Goal: Information Seeking & Learning: Find specific page/section

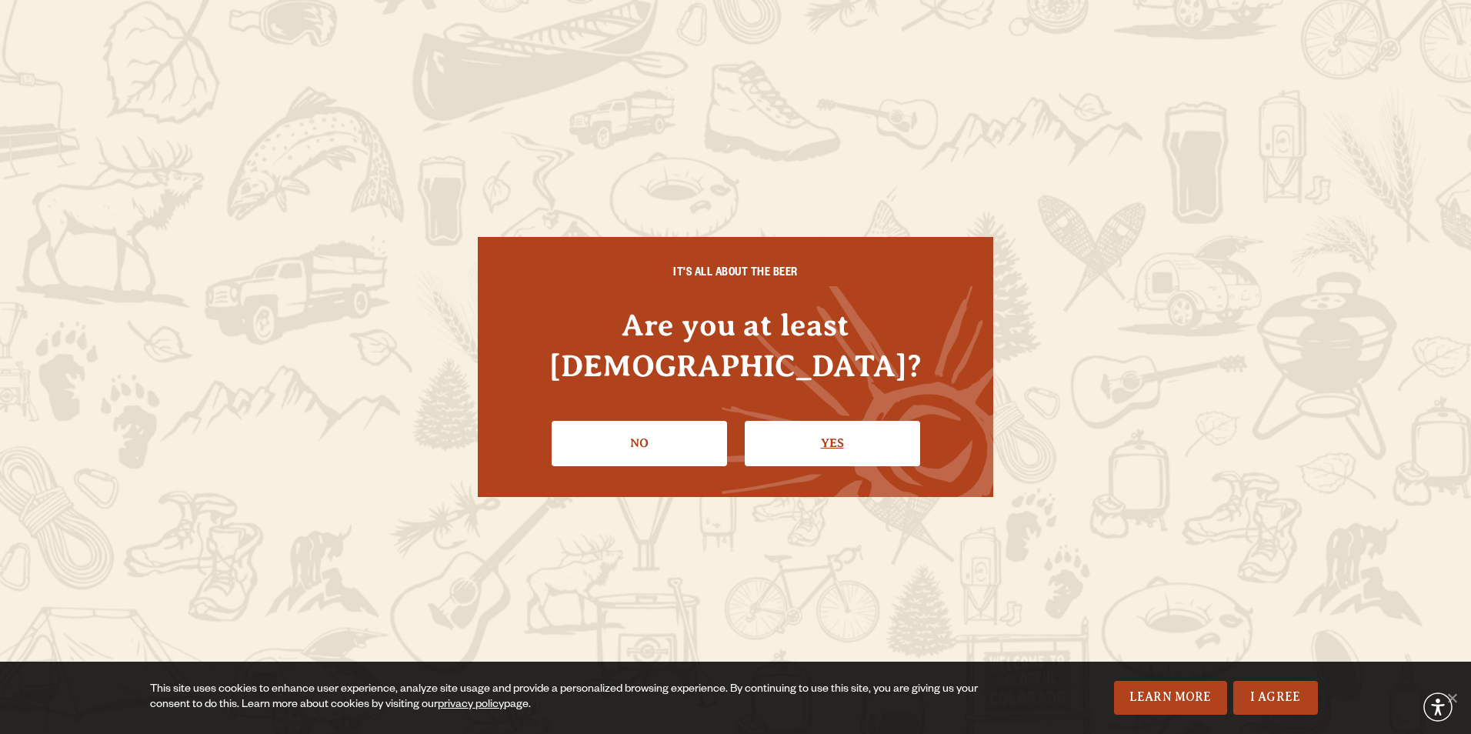
click at [807, 429] on link "Yes" at bounding box center [831, 443] width 175 height 45
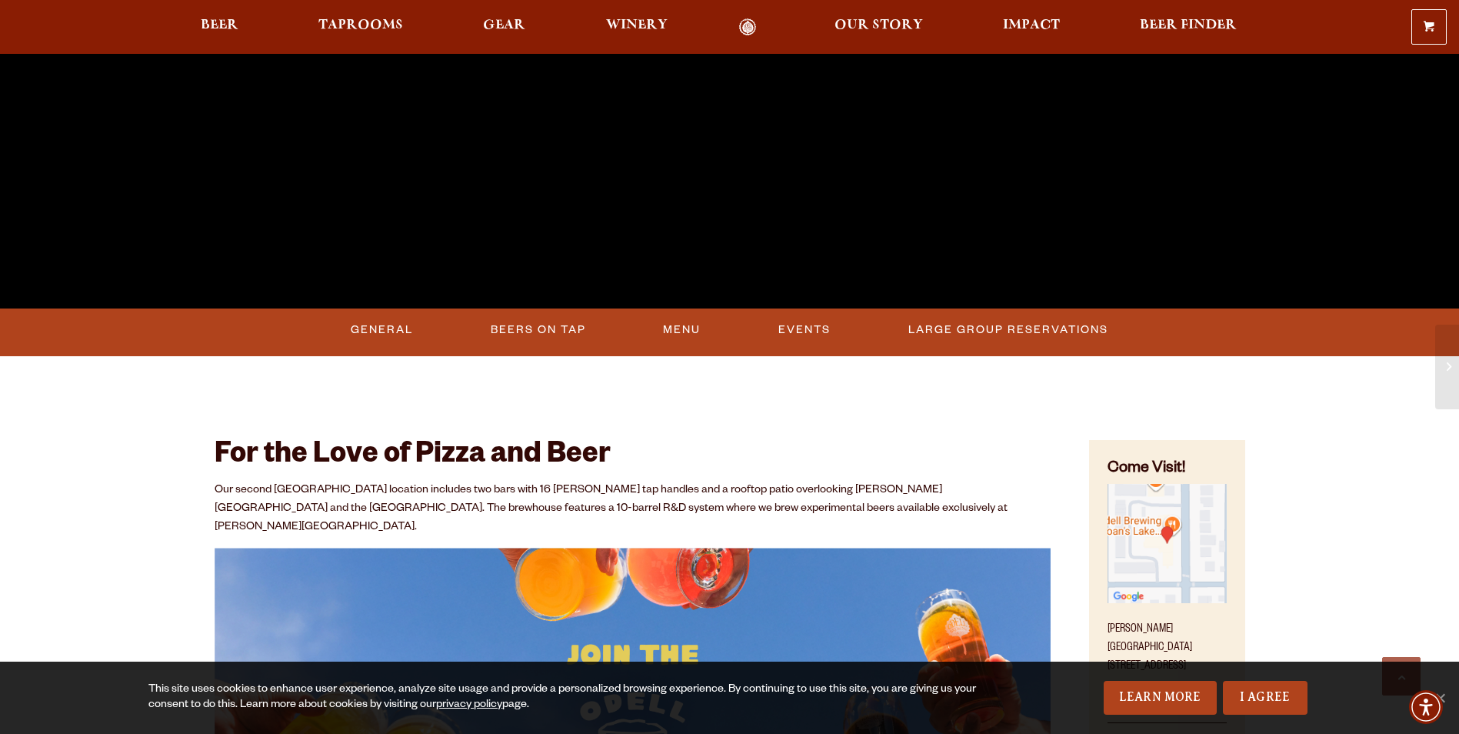
scroll to position [461, 0]
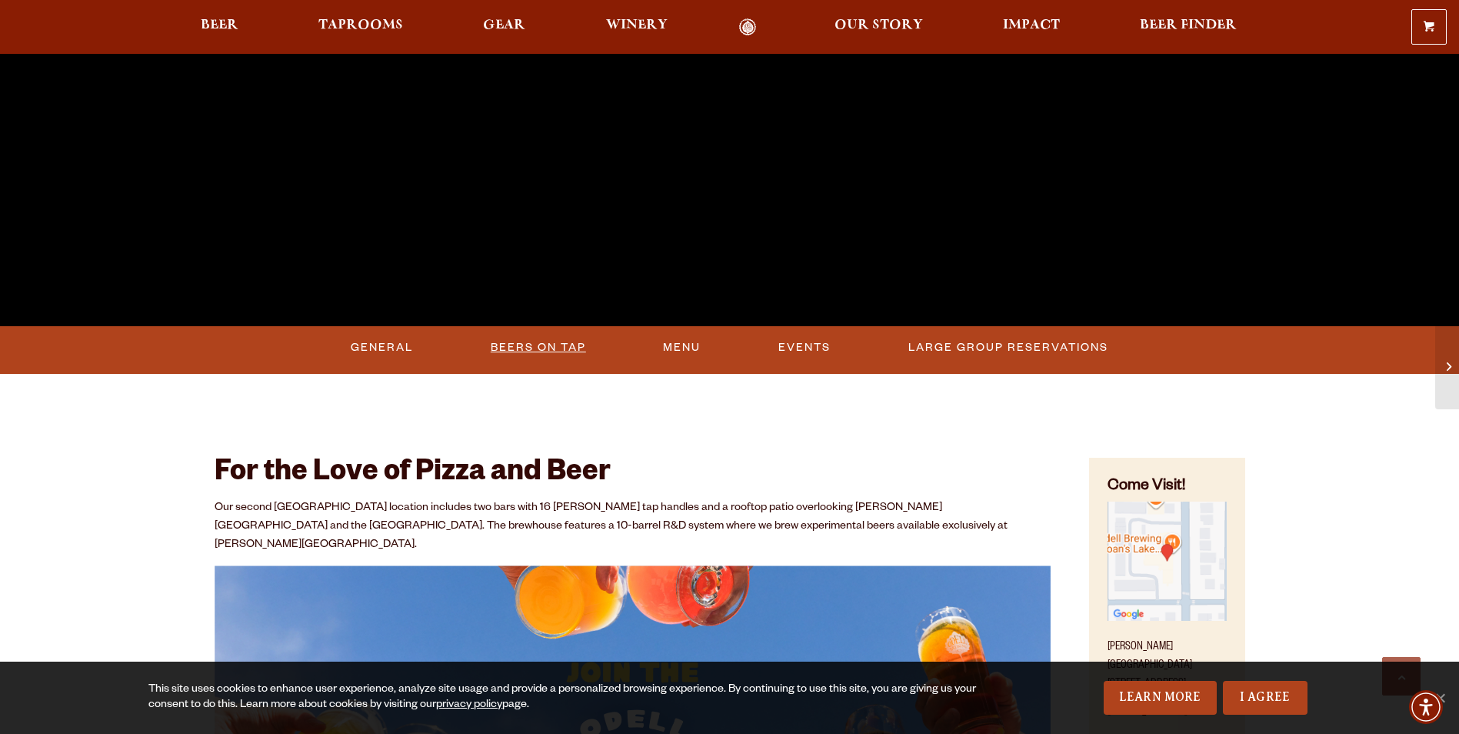
click at [540, 342] on link "Beers On Tap" at bounding box center [539, 347] width 108 height 35
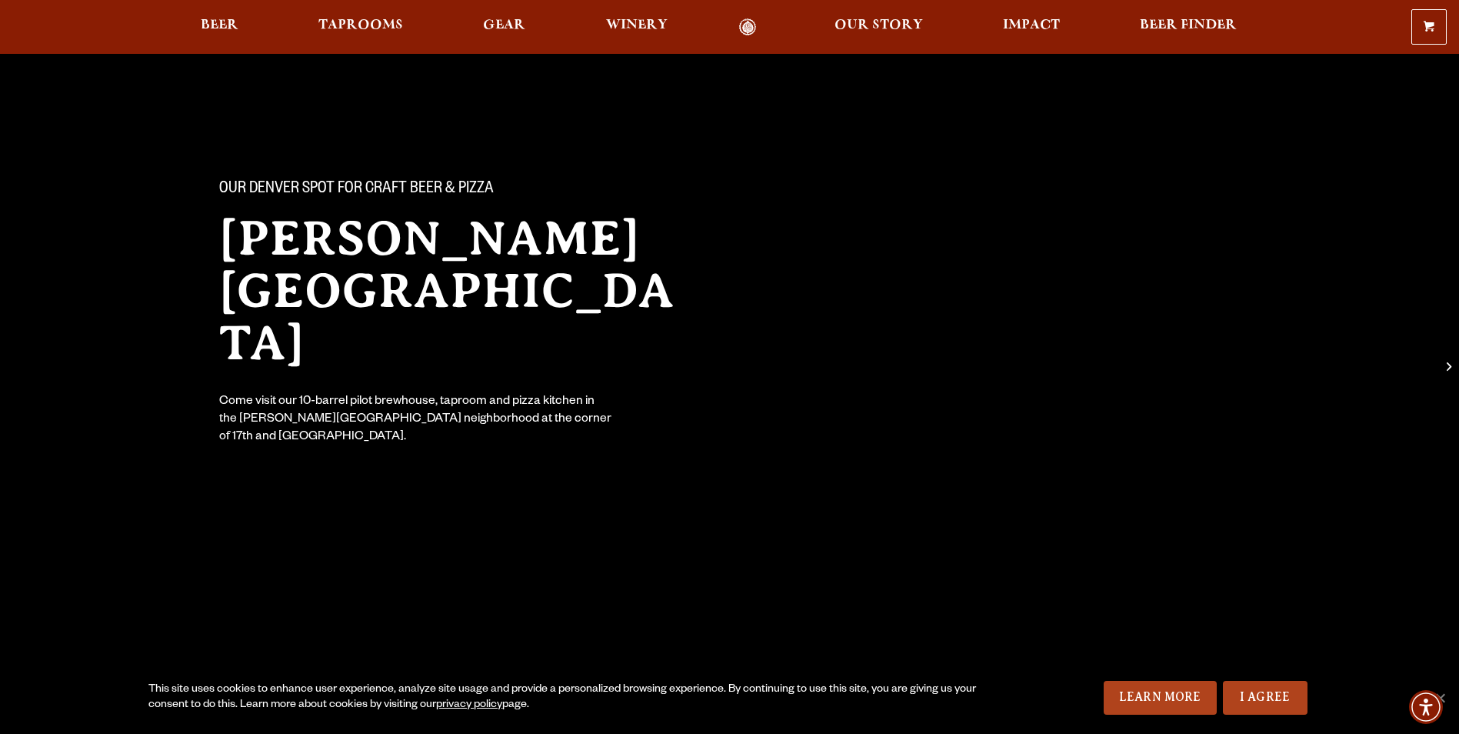
scroll to position [0, 0]
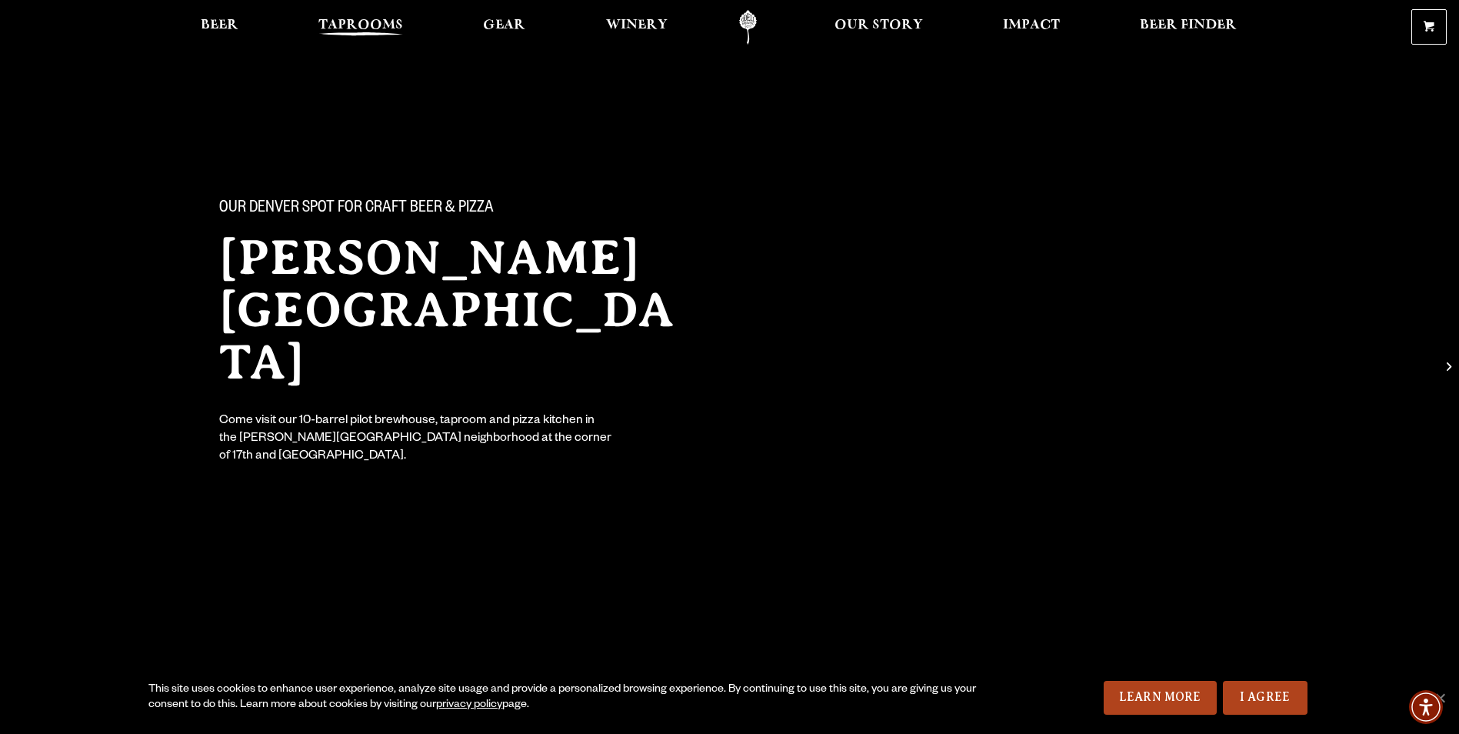
click at [357, 27] on span "Taprooms" at bounding box center [360, 25] width 85 height 12
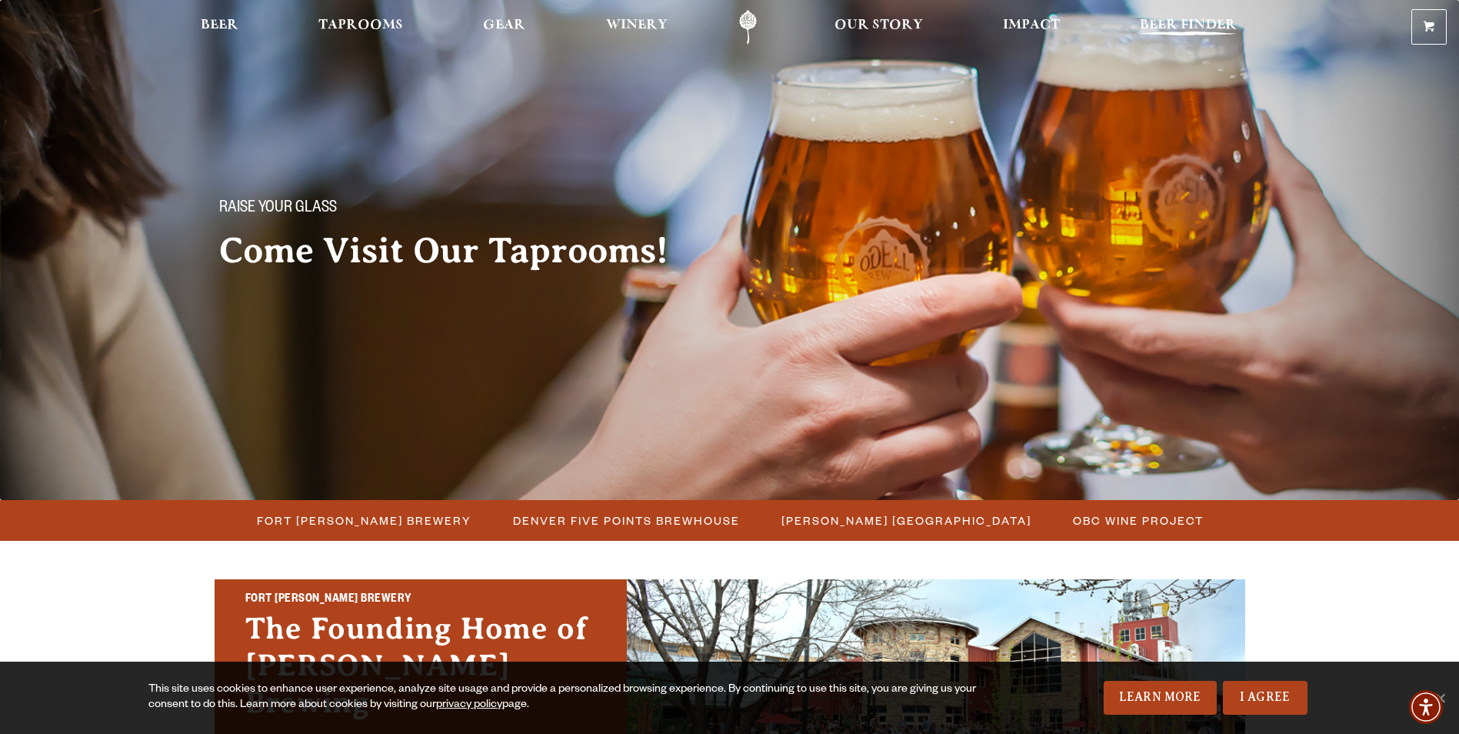
click at [1171, 20] on span "Beer Finder" at bounding box center [1188, 25] width 97 height 12
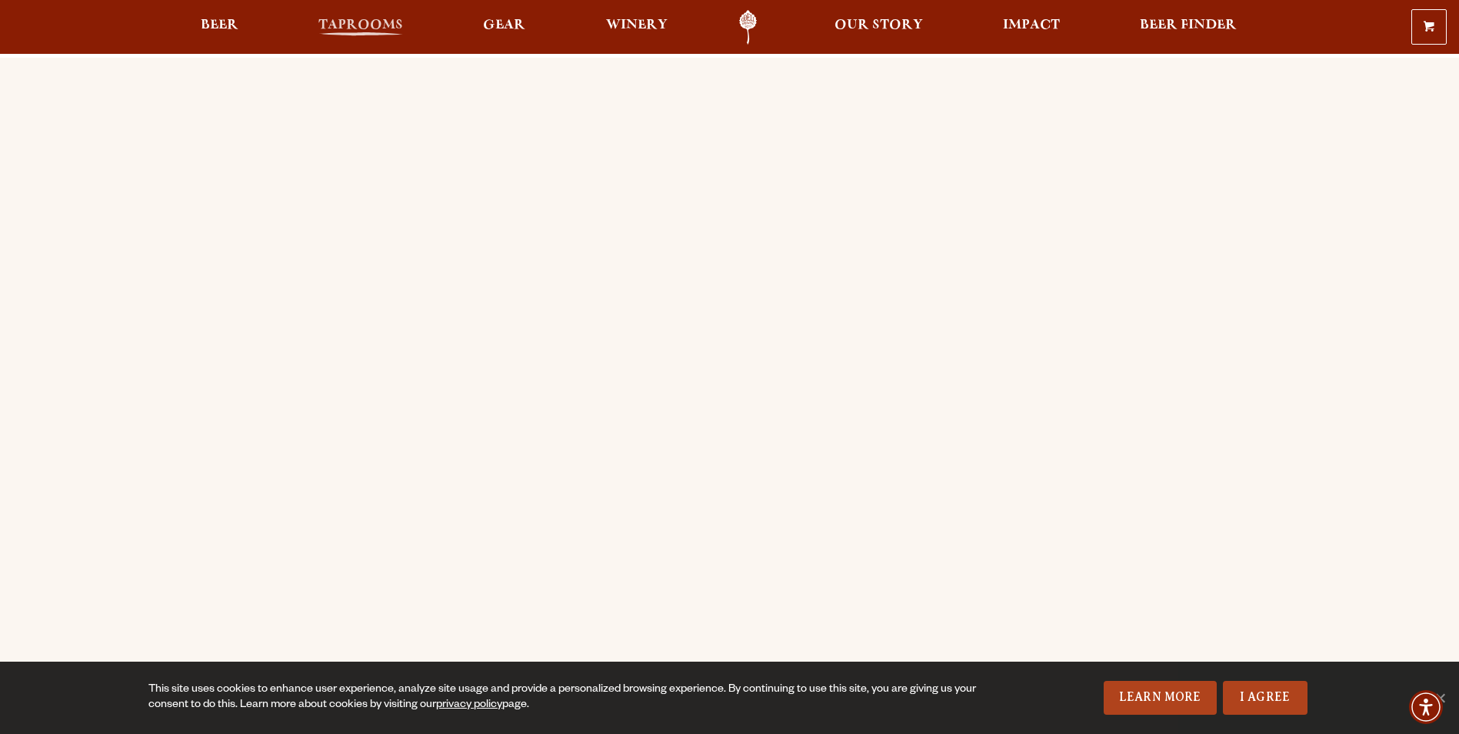
click at [337, 25] on span "Taprooms" at bounding box center [360, 25] width 85 height 12
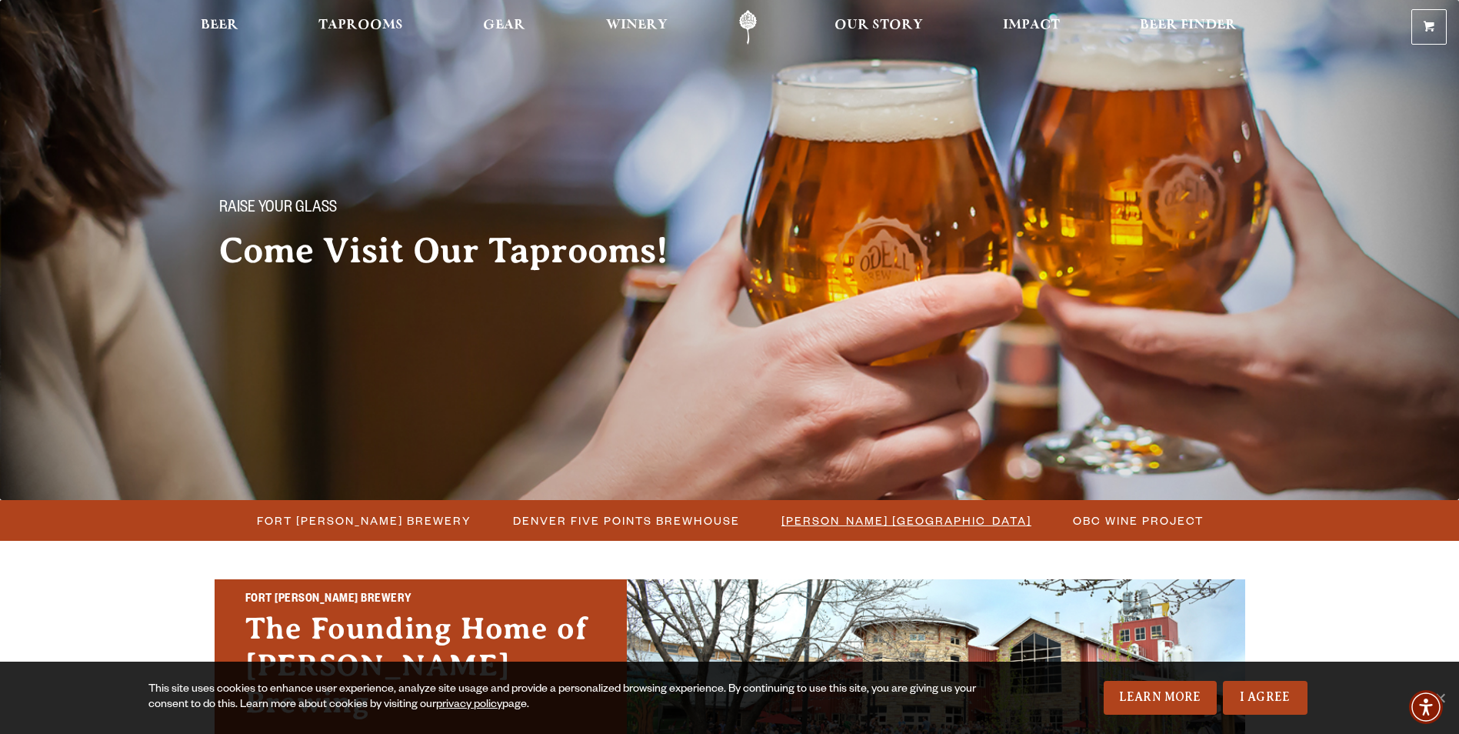
click at [839, 514] on span "[PERSON_NAME] [GEOGRAPHIC_DATA]" at bounding box center [906, 520] width 250 height 22
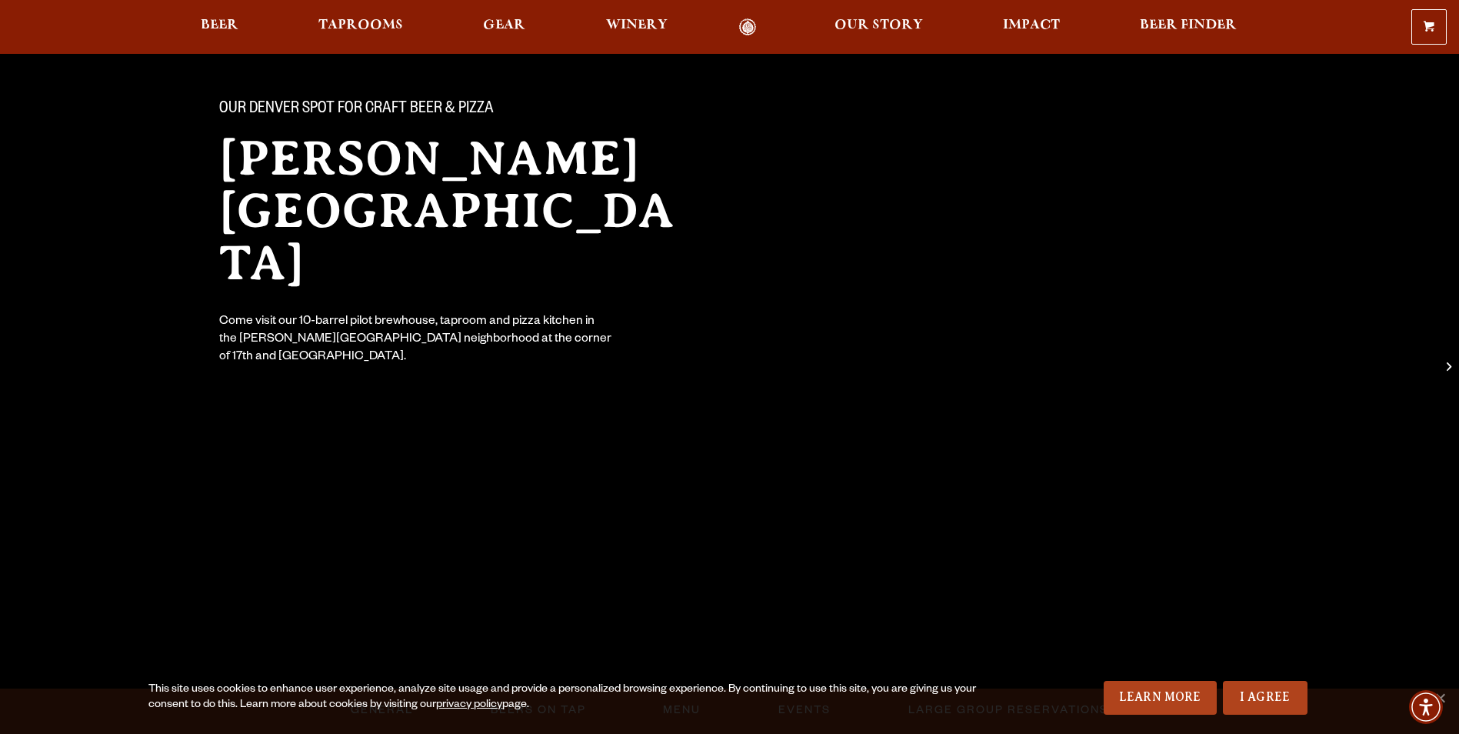
scroll to position [231, 0]
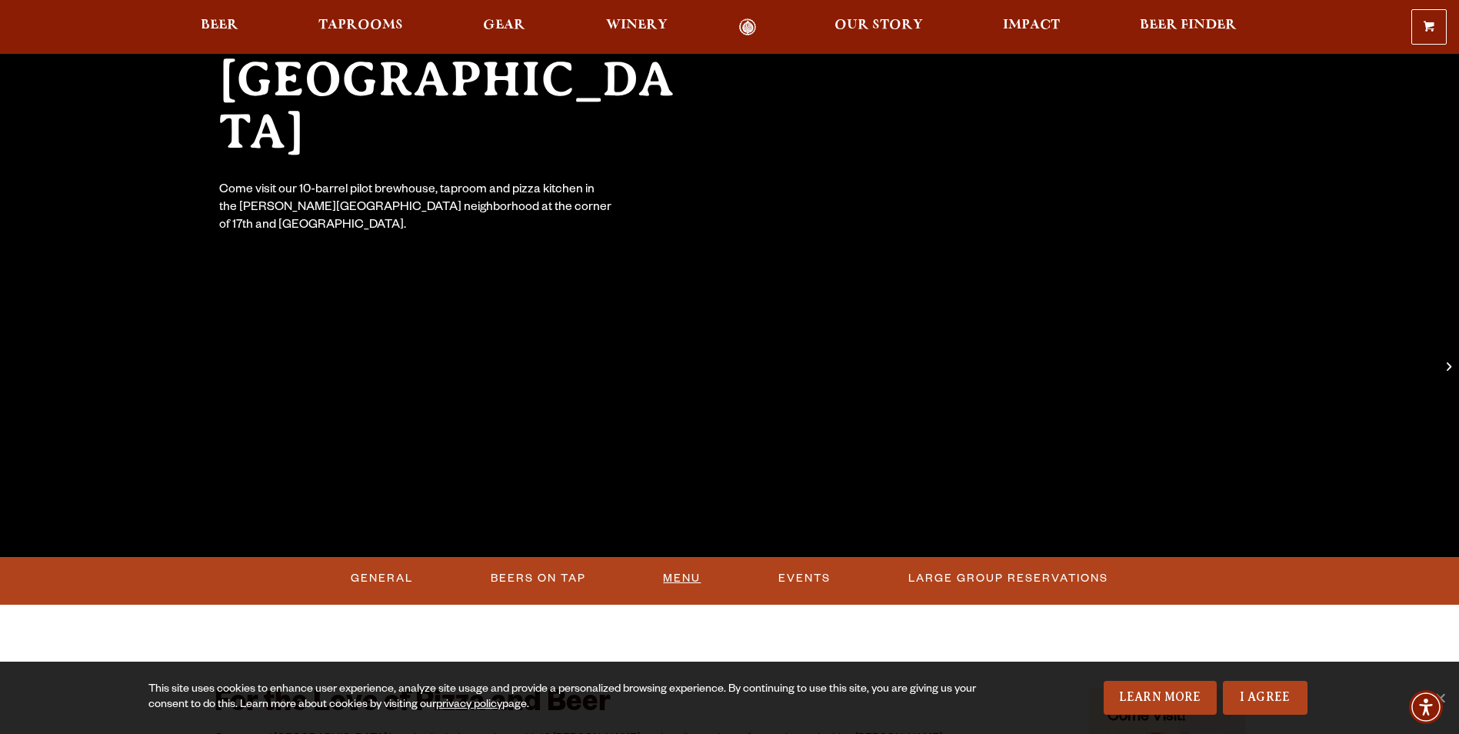
click at [692, 583] on link "Menu" at bounding box center [682, 578] width 50 height 35
